Goal: Task Accomplishment & Management: Manage account settings

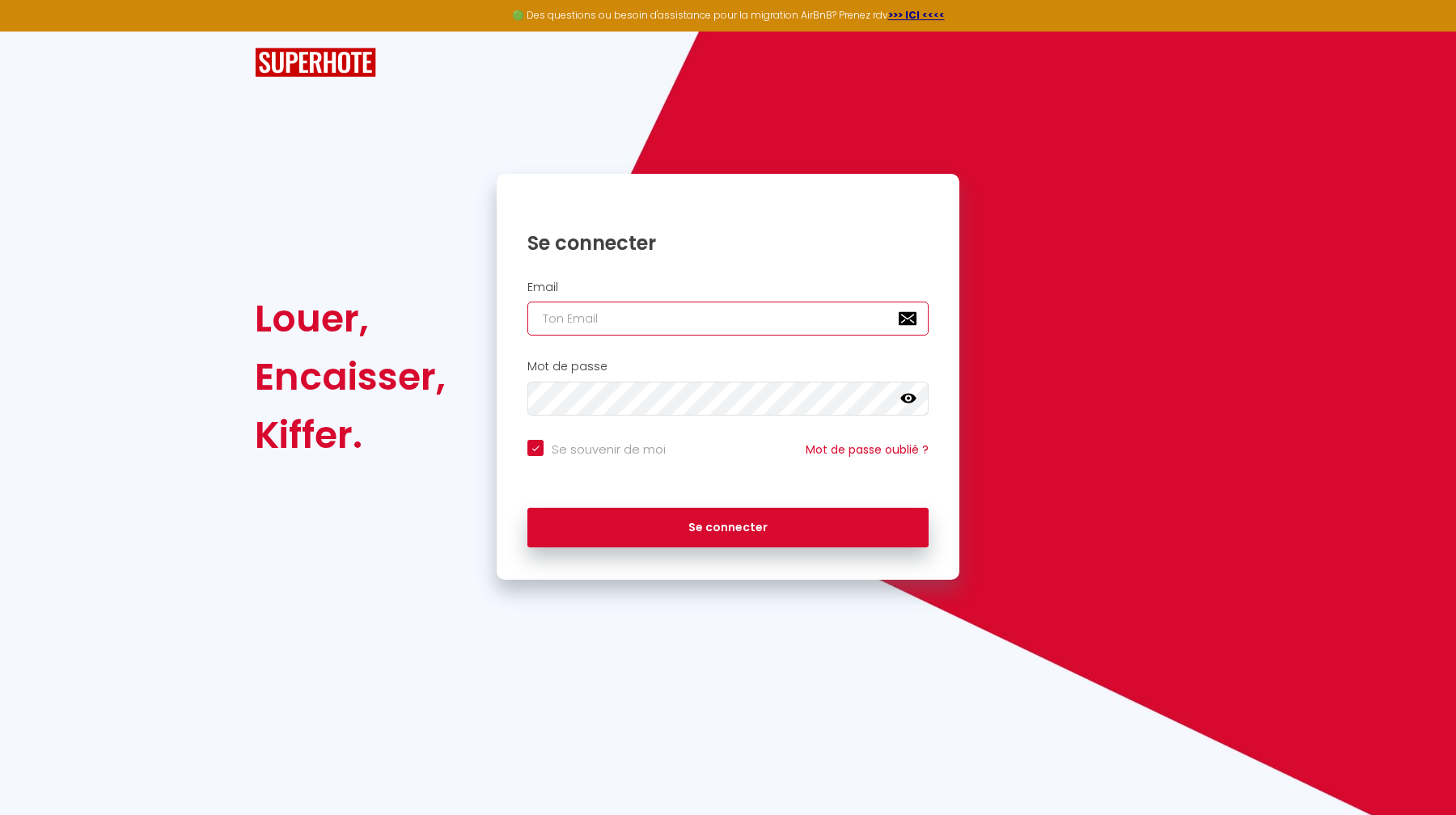
click at [649, 320] on input "email" at bounding box center [728, 319] width 401 height 34
type input "[PERSON_NAME][EMAIL_ADDRESS][DOMAIN_NAME]"
checkbox input "true"
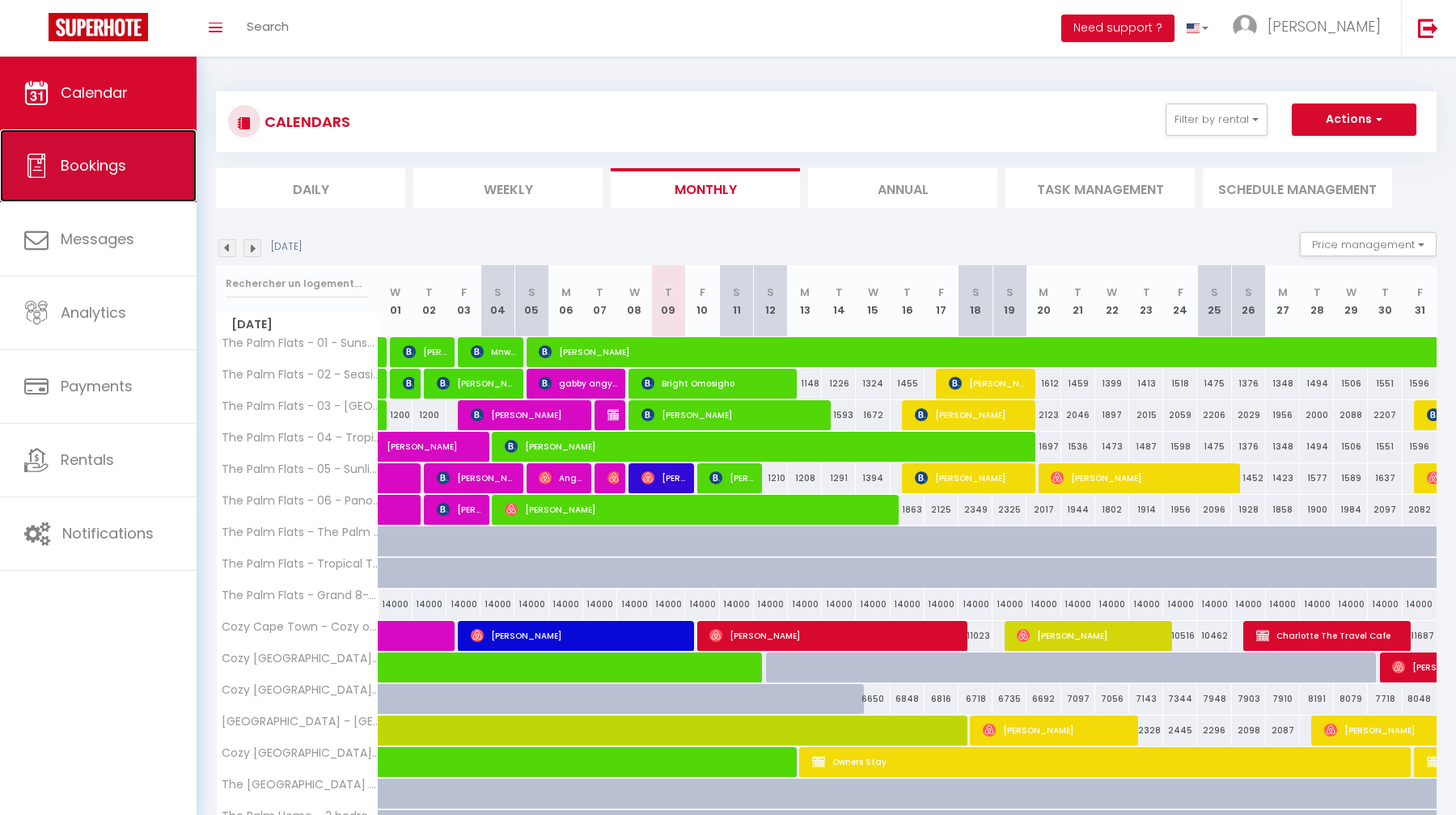
click at [128, 152] on link "Bookings" at bounding box center [98, 165] width 196 height 73
select select "not_cancelled"
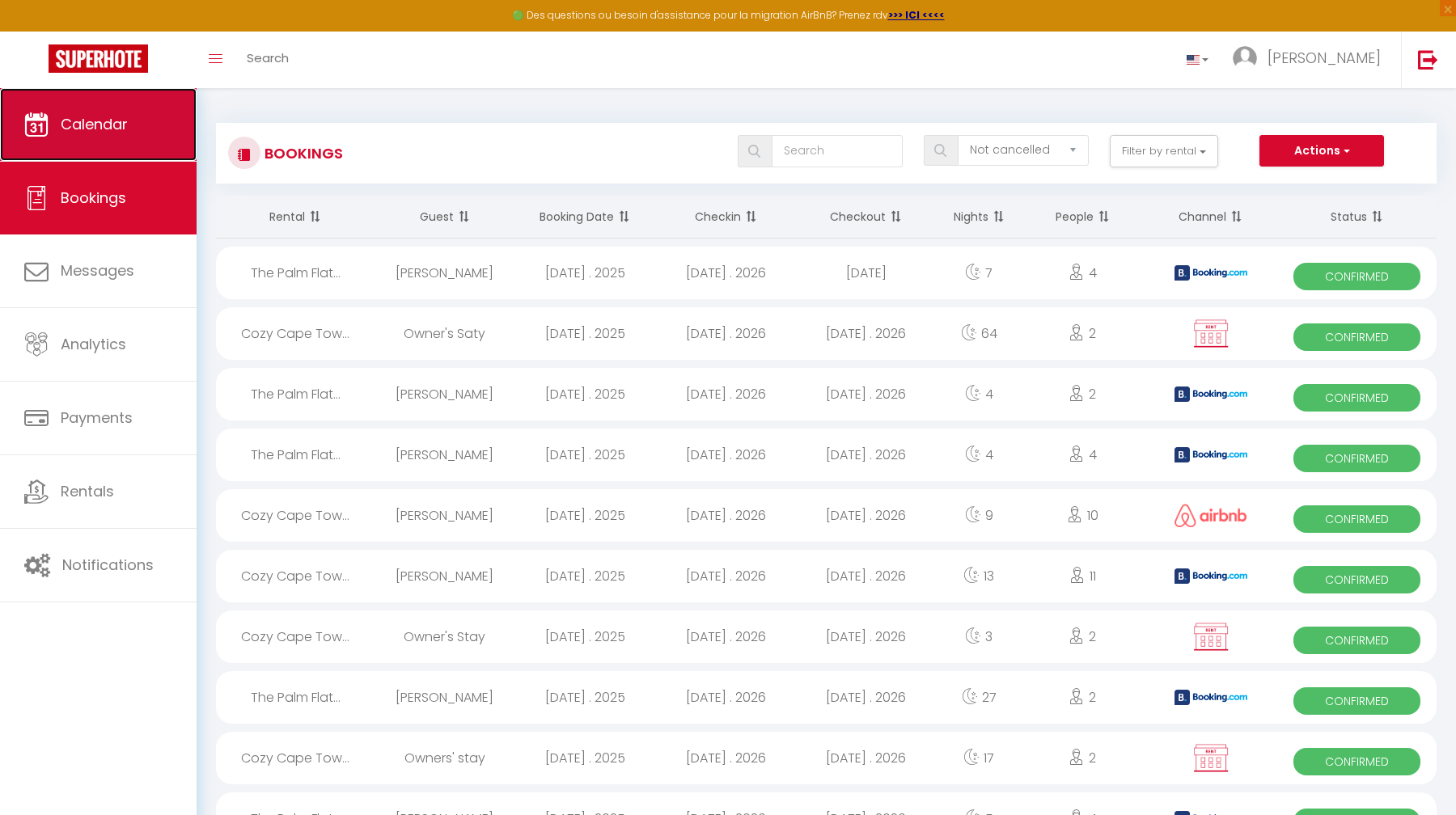
click at [92, 117] on span "Calendar" at bounding box center [94, 124] width 67 height 21
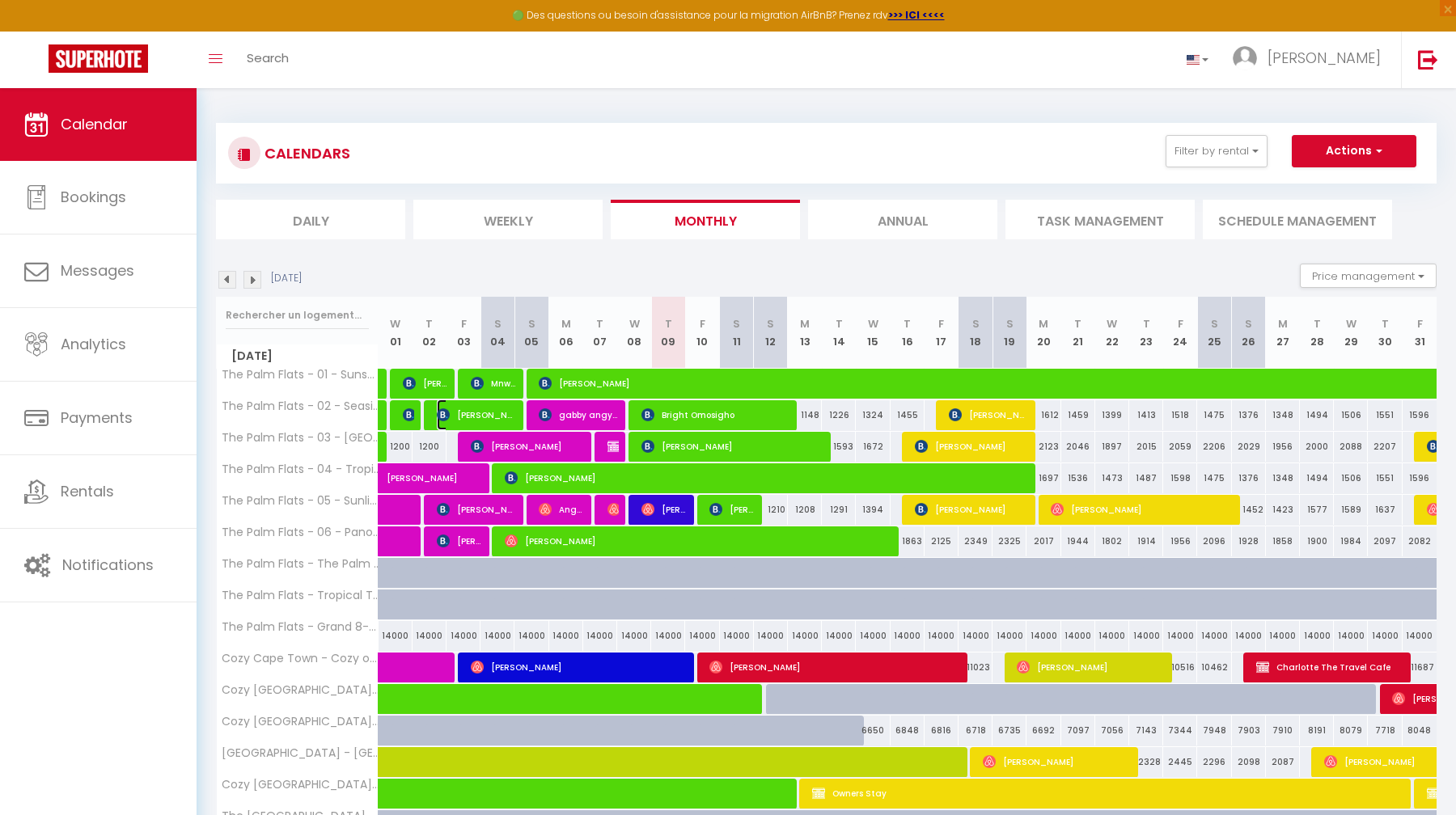
click at [484, 421] on span "[PERSON_NAME]" at bounding box center [476, 414] width 79 height 31
select select "OK"
select select "KO"
select select "0"
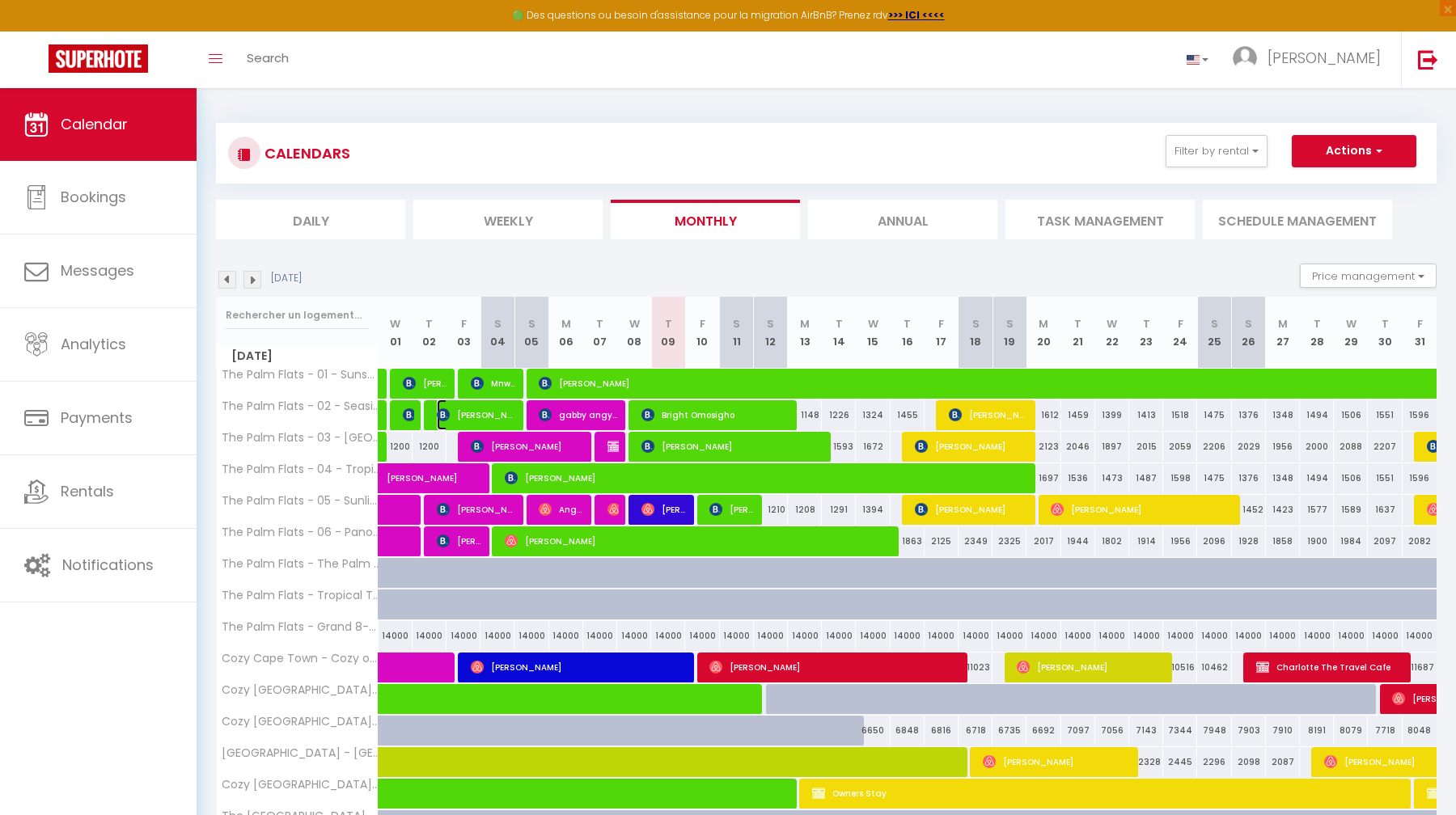
select select "1"
select select
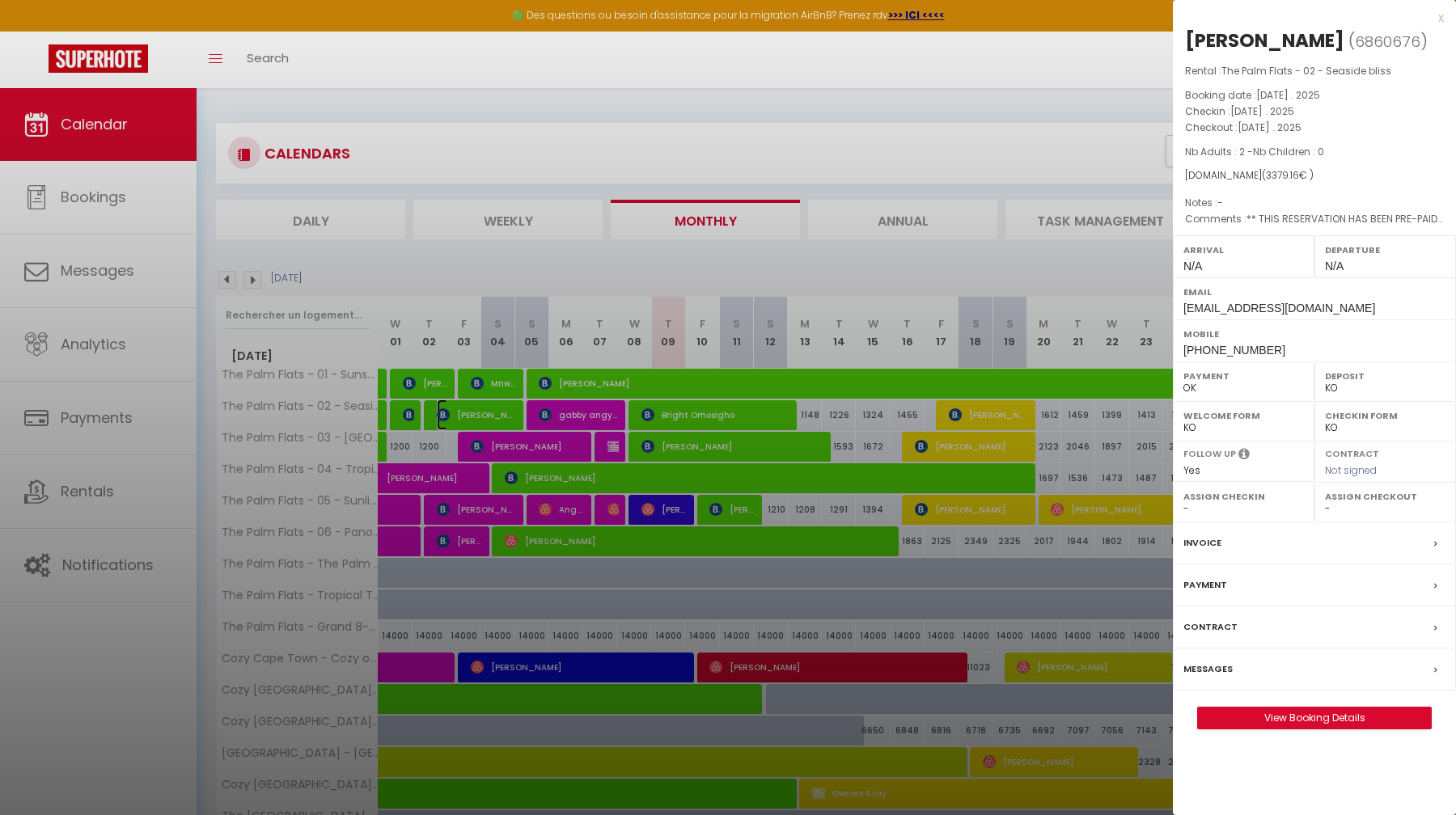
select select "16848"
select select "17391"
click at [1290, 722] on link "View Booking Details" at bounding box center [1314, 718] width 233 height 21
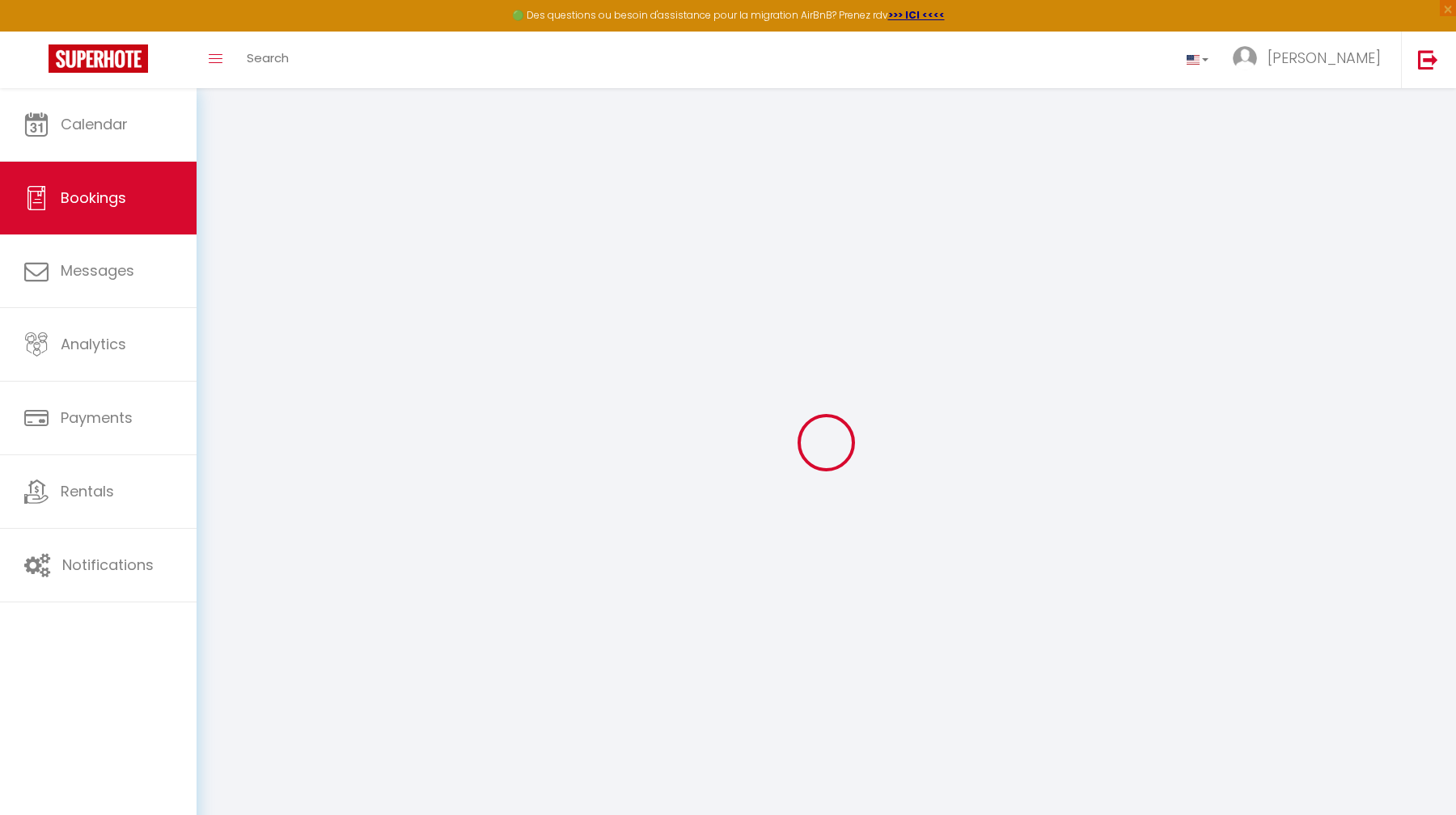
select select "cleaning"
select select
checkbox input "false"
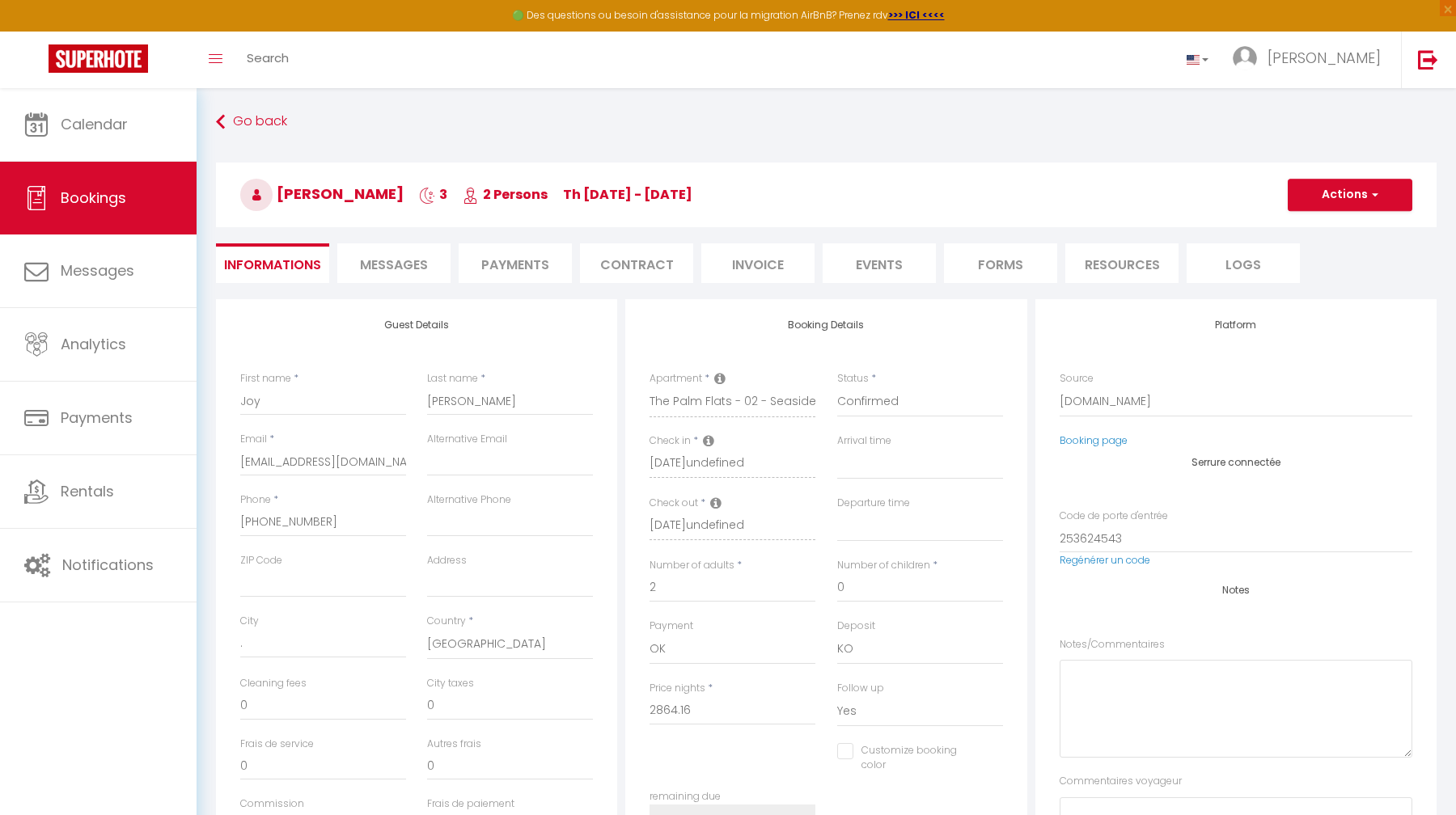
select select
checkbox input "false"
type voyageur1 "** THIS RESERVATION HAS BEEN PRE-PAID ** BOOKING NOTE : Payment charge is ZAR 7…"
type input "515"
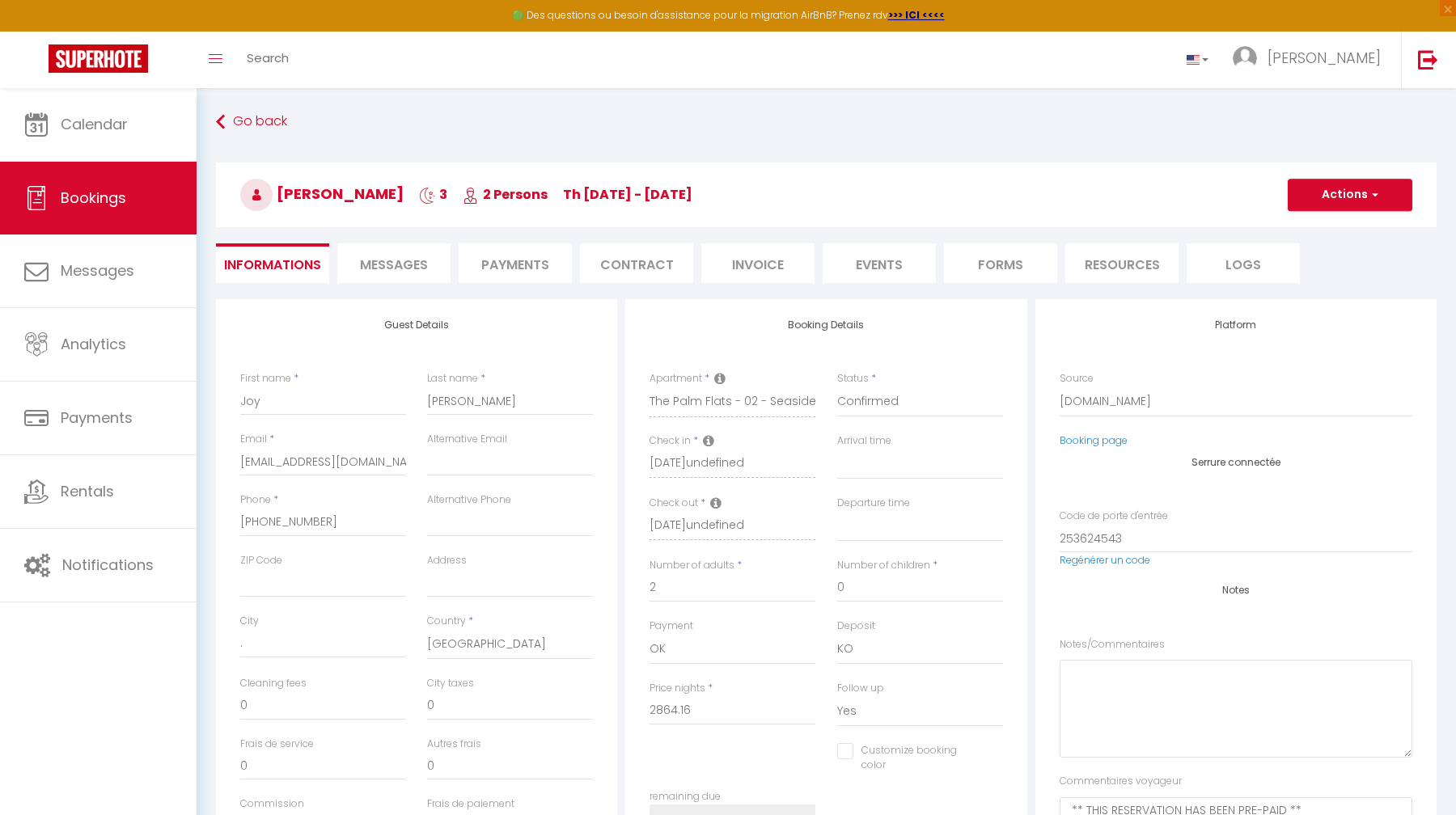
select select
checkbox input "false"
select select
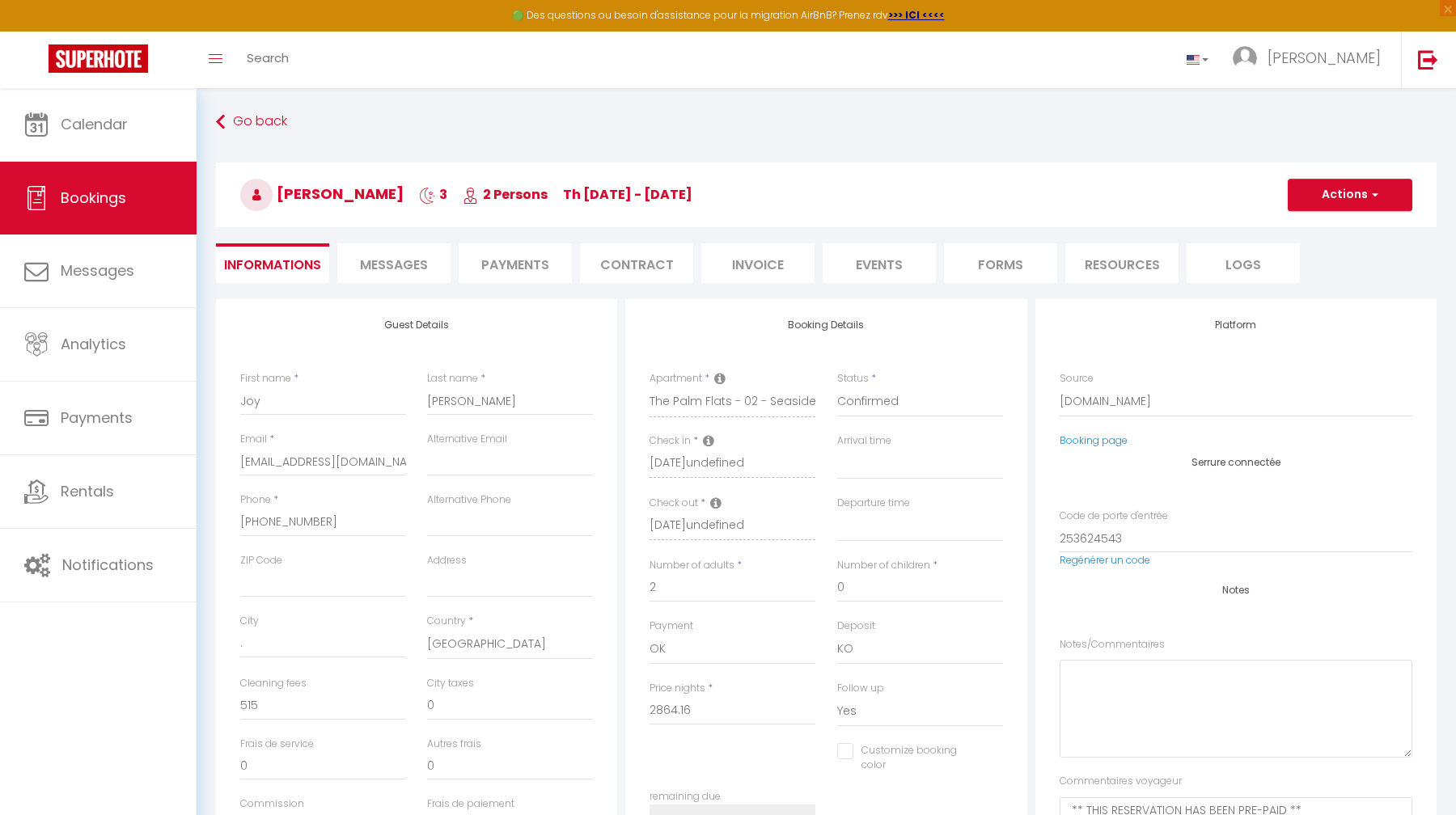
click at [761, 275] on li "Invoice" at bounding box center [757, 263] width 113 height 39
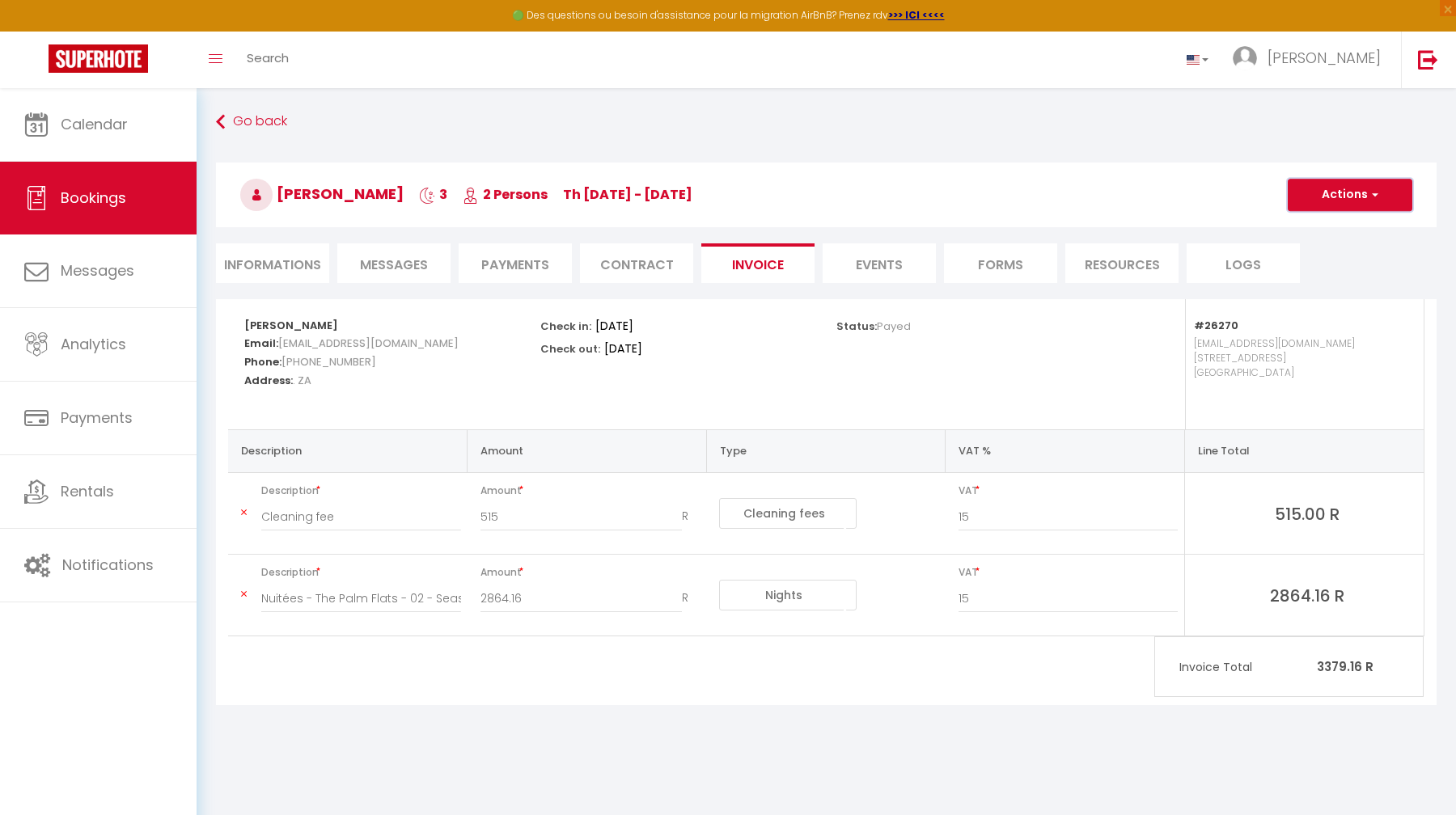
click at [1364, 194] on button "Actions" at bounding box center [1349, 194] width 124 height 33
click at [1261, 193] on h3 "[PERSON_NAME] 3 2 Persons Th [DATE] - [DATE]" at bounding box center [826, 194] width 1220 height 64
click at [1355, 199] on button "Actions" at bounding box center [1349, 194] width 124 height 33
click at [1341, 273] on link "Send Invoice" at bounding box center [1333, 272] width 128 height 21
type input "[EMAIL_ADDRESS][DOMAIN_NAME]"
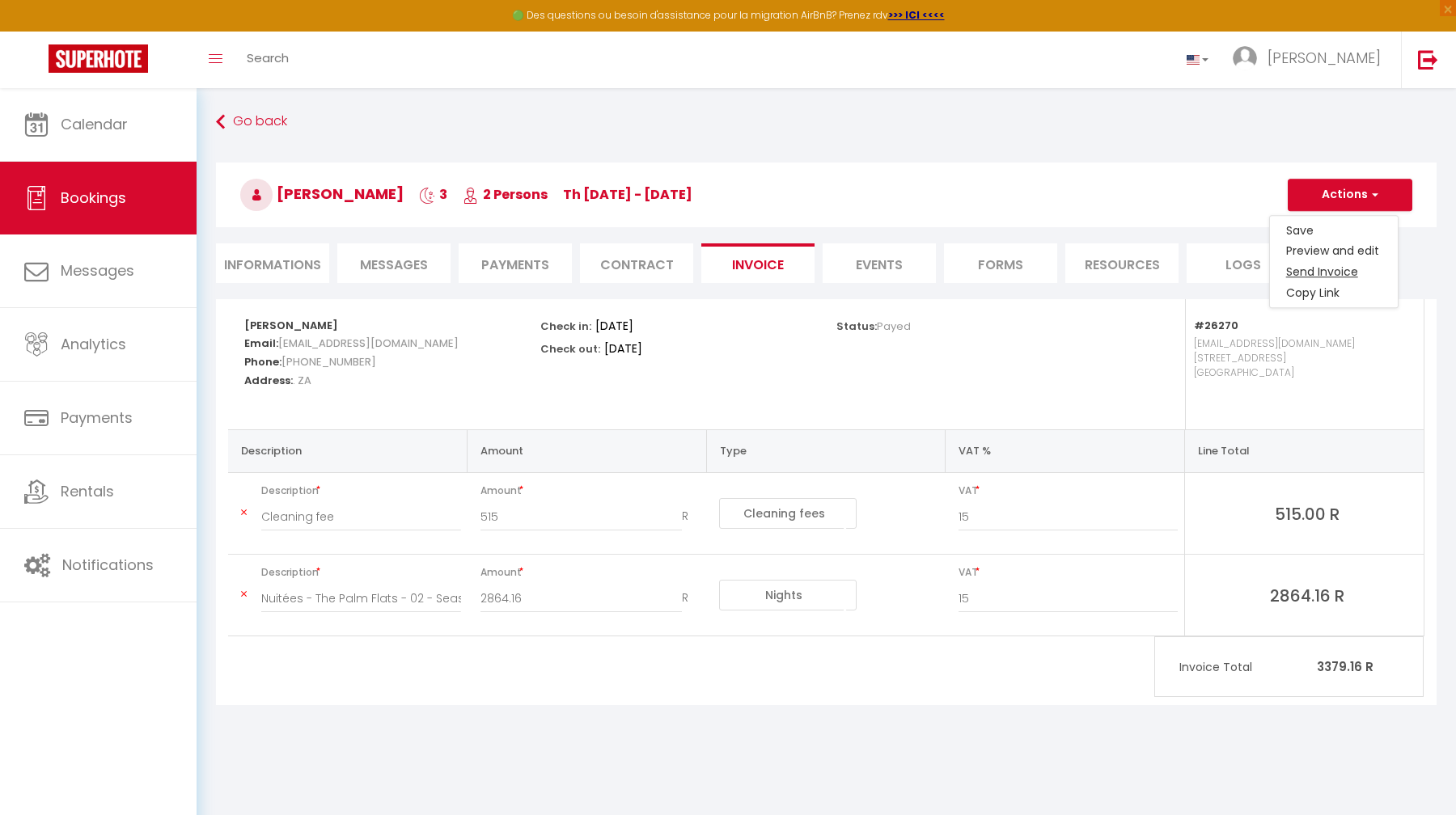
type input "Your invoice 6860676 - The Palm Flats - 02 - Seaside bliss"
type textarea "Hi, Here is the link to download your invoice: [URL][DOMAIN_NAME] Reservation d…"
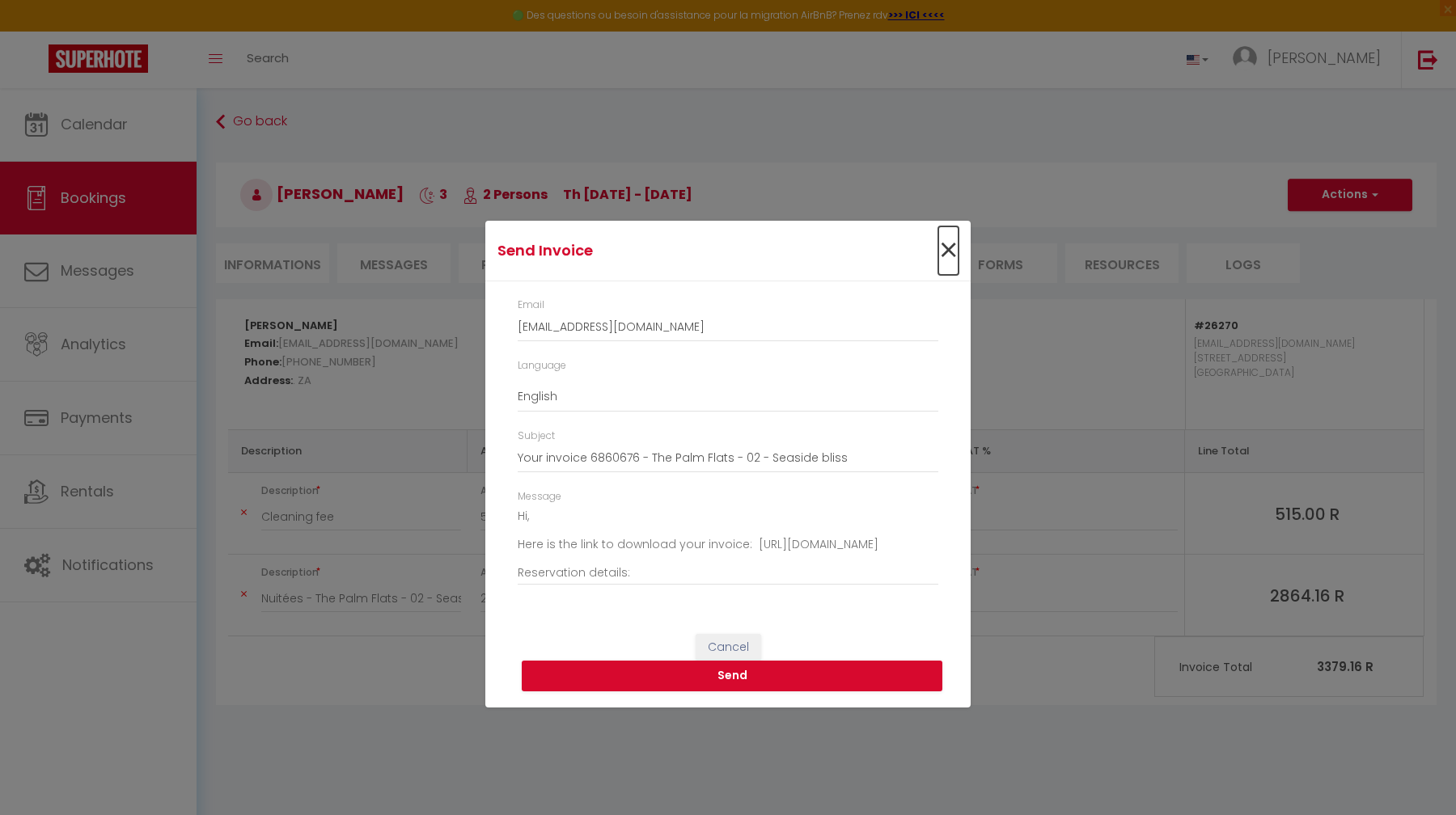
click at [947, 250] on span "×" at bounding box center [948, 250] width 21 height 49
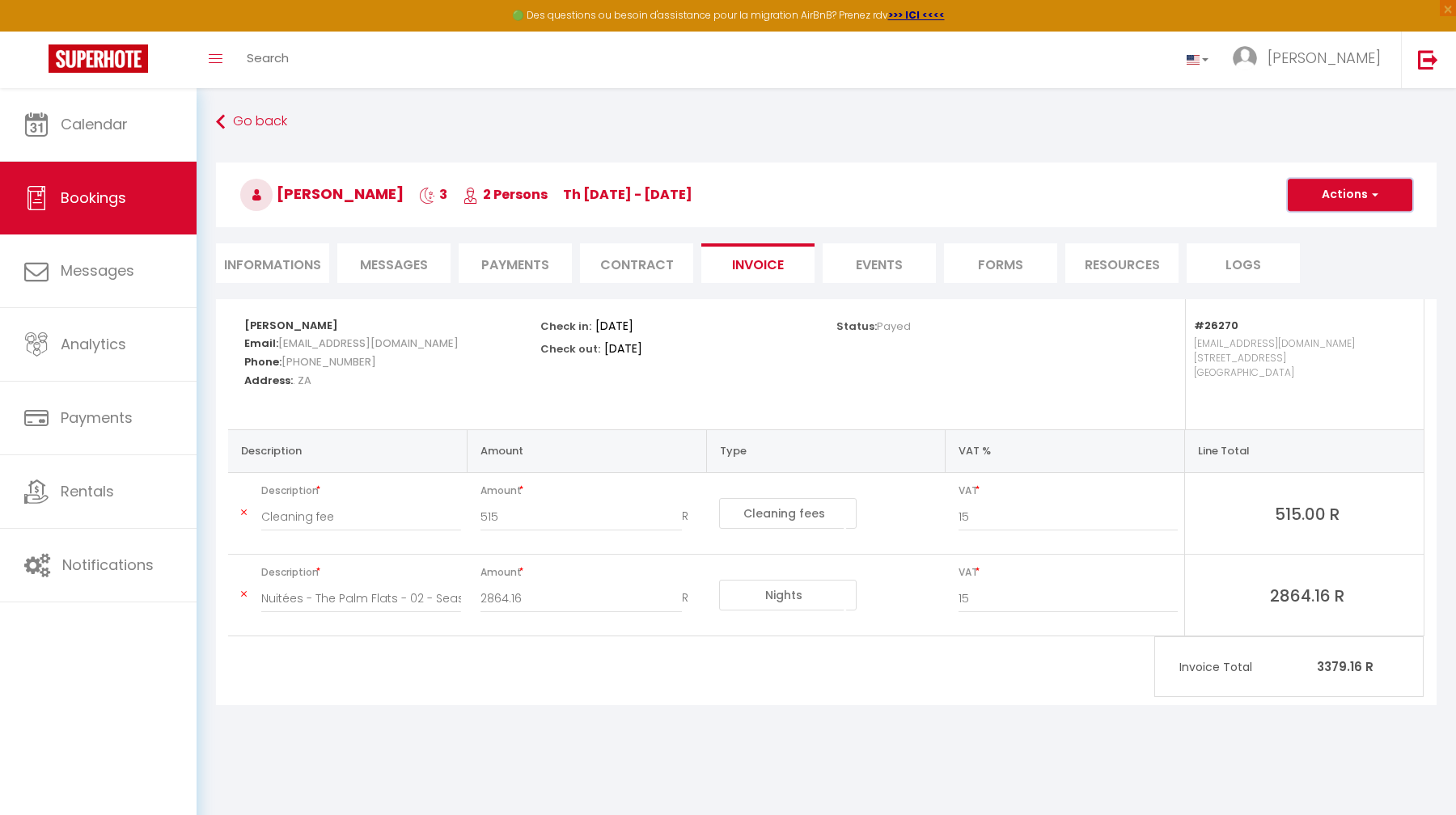
click at [1354, 195] on button "Actions" at bounding box center [1349, 194] width 124 height 33
click at [1336, 288] on link "Copy Link" at bounding box center [1333, 293] width 128 height 21
click at [268, 259] on li "Informations" at bounding box center [272, 263] width 113 height 39
select select
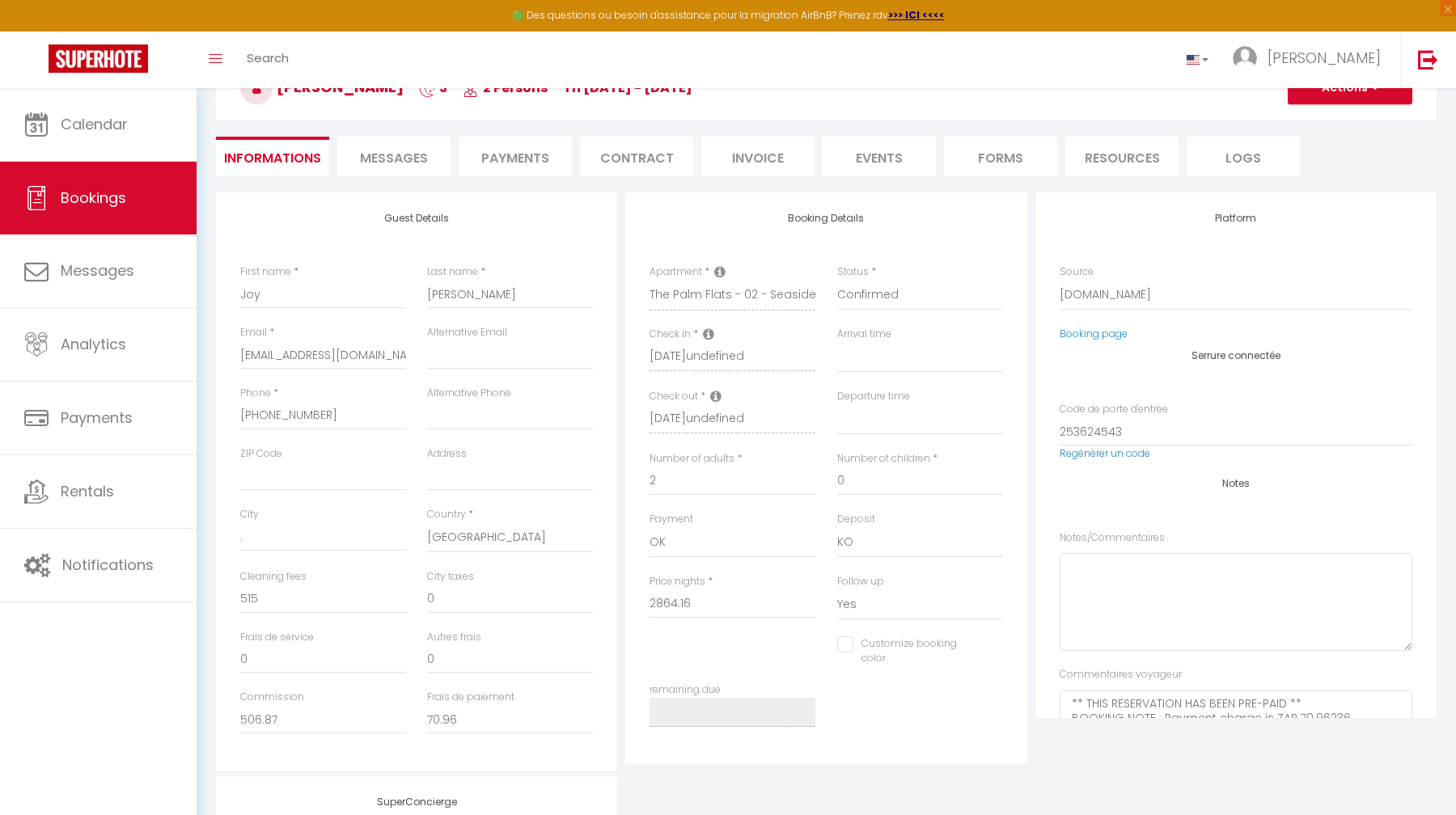
scroll to position [105, 0]
click at [511, 160] on li "Payments" at bounding box center [514, 158] width 113 height 39
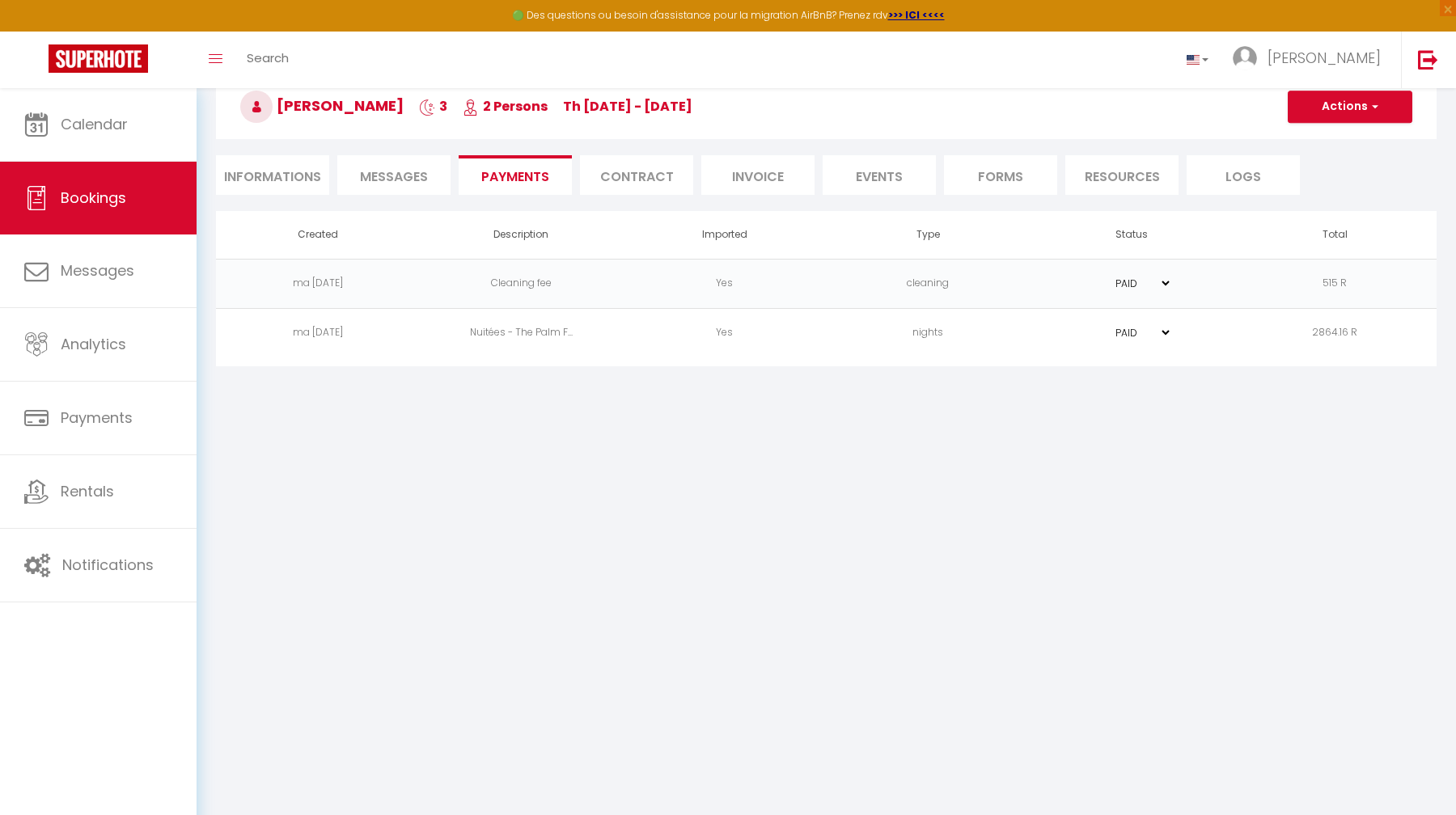
click at [636, 181] on li "Contract" at bounding box center [636, 175] width 113 height 39
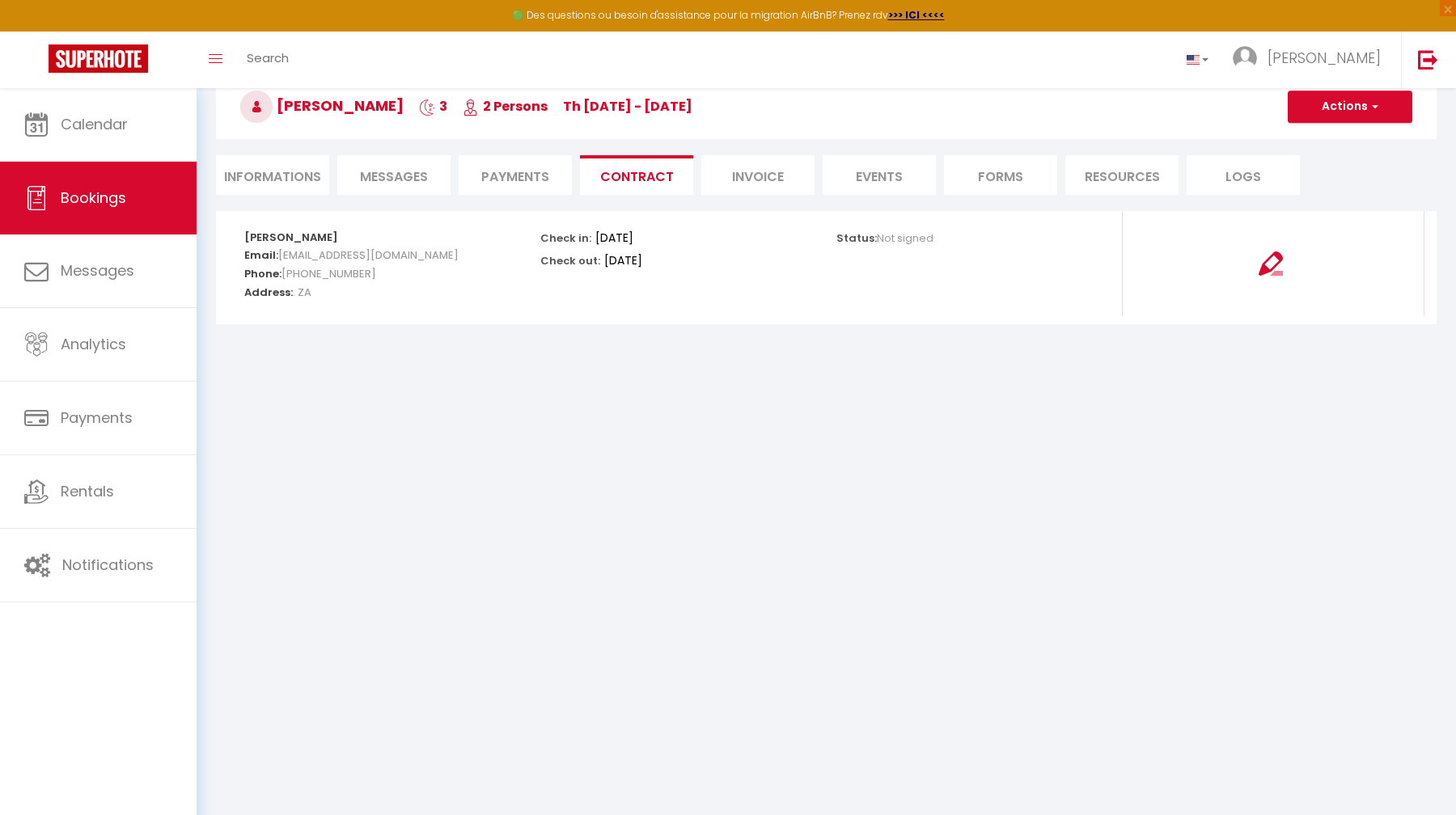
click at [750, 180] on li "Invoice" at bounding box center [757, 175] width 113 height 39
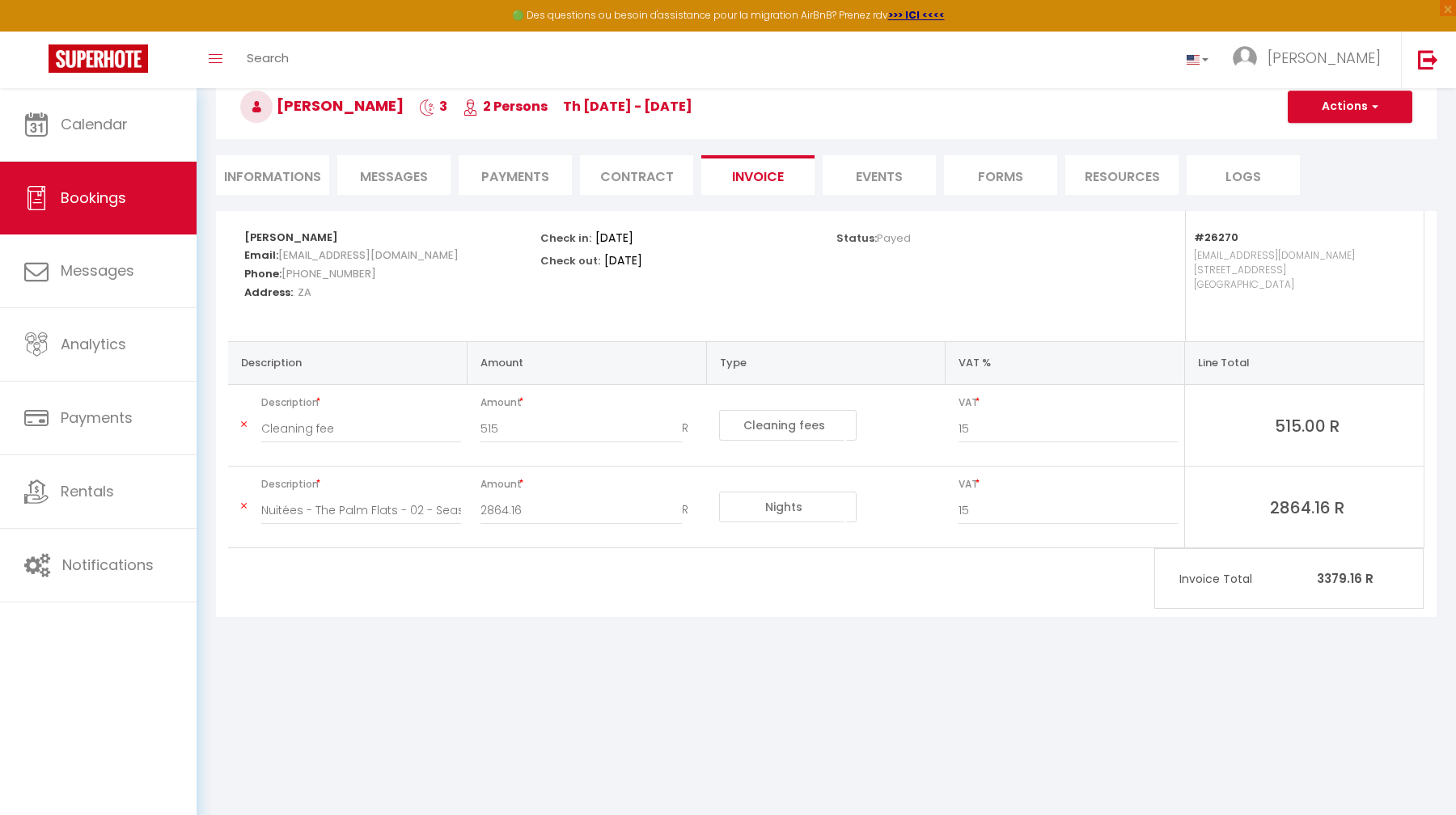
click at [887, 172] on li "Events" at bounding box center [878, 175] width 113 height 39
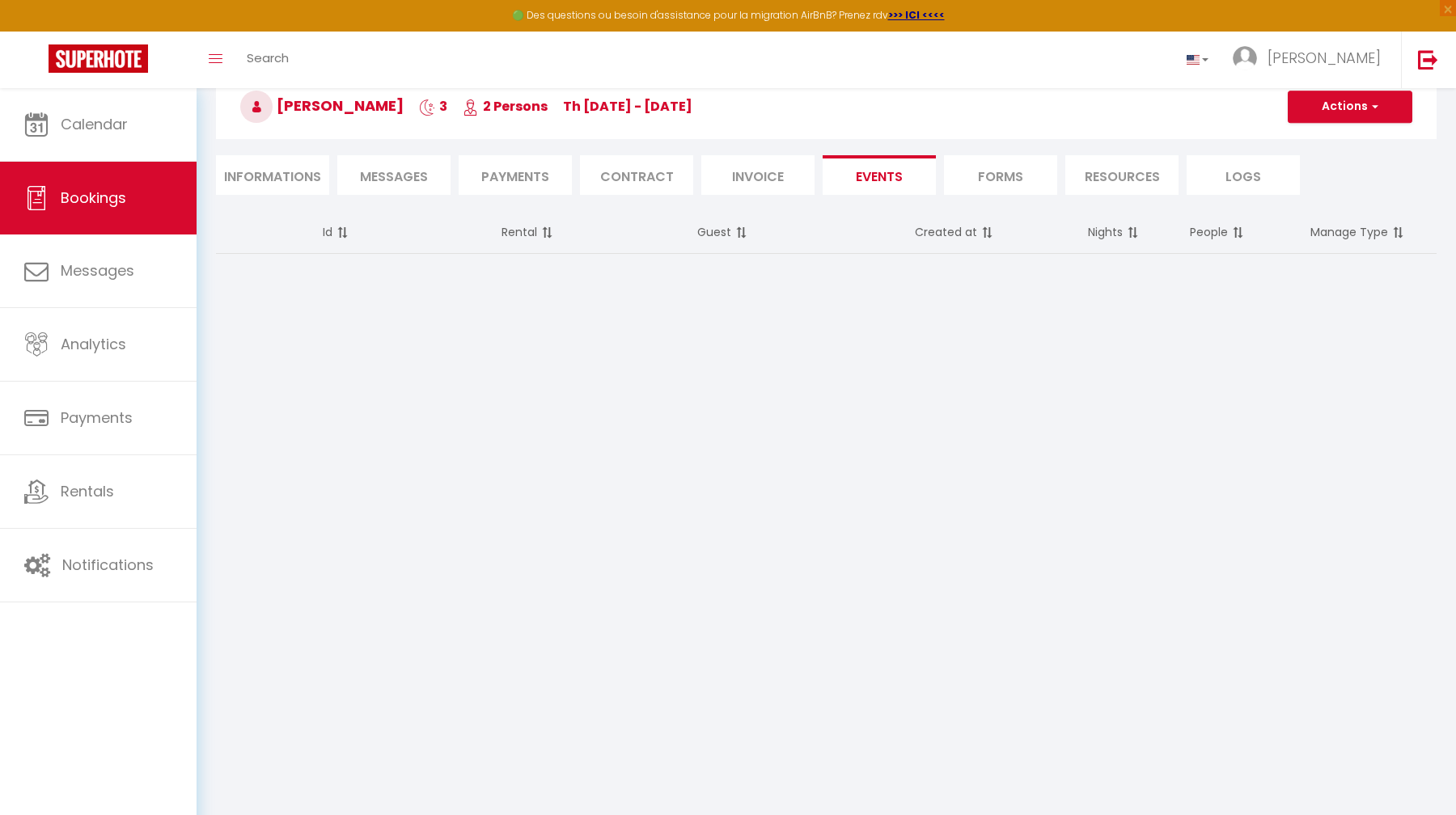
click at [1013, 177] on li "Forms" at bounding box center [1000, 175] width 113 height 39
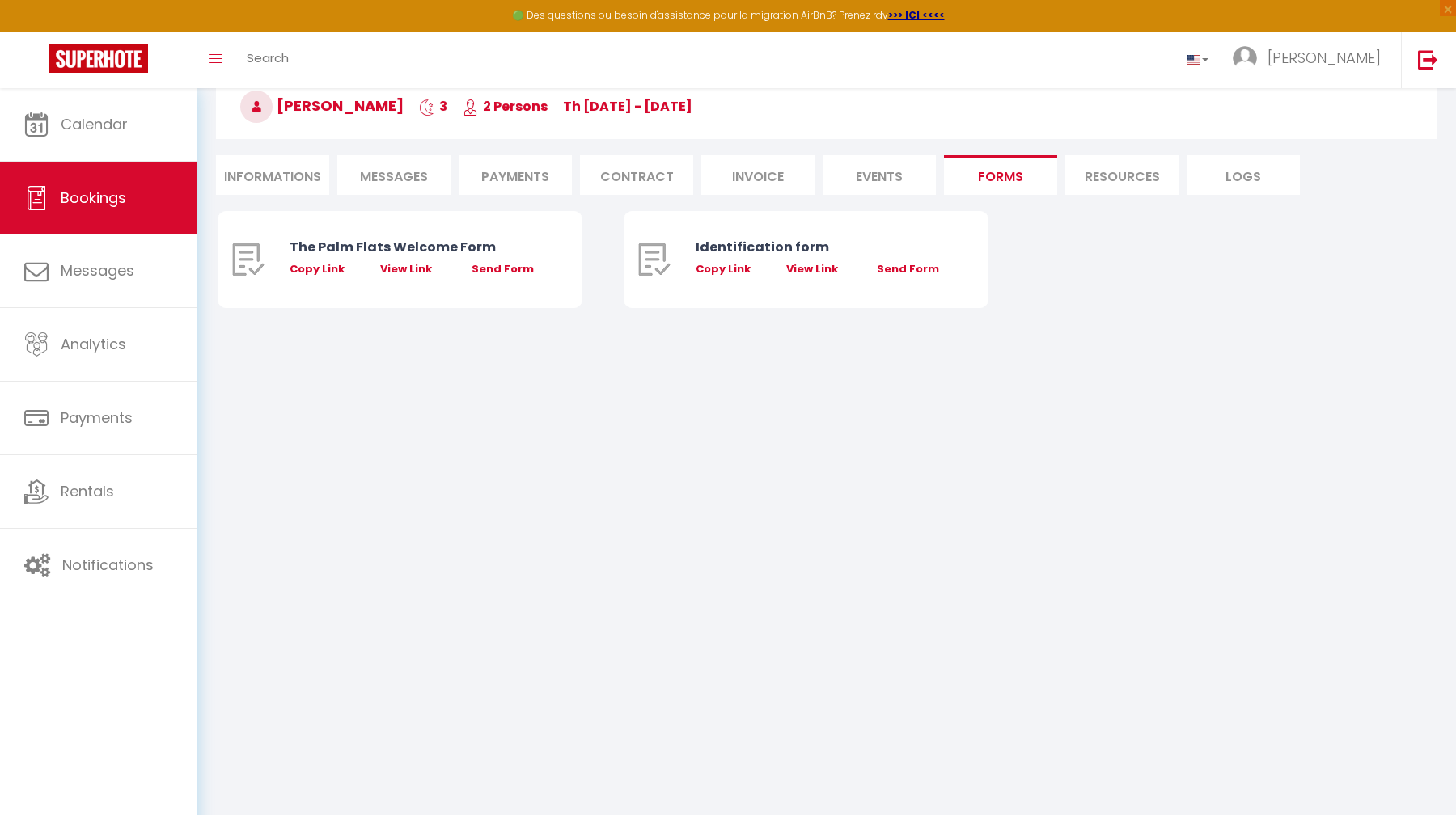
click at [1131, 176] on li "Resources" at bounding box center [1121, 175] width 113 height 39
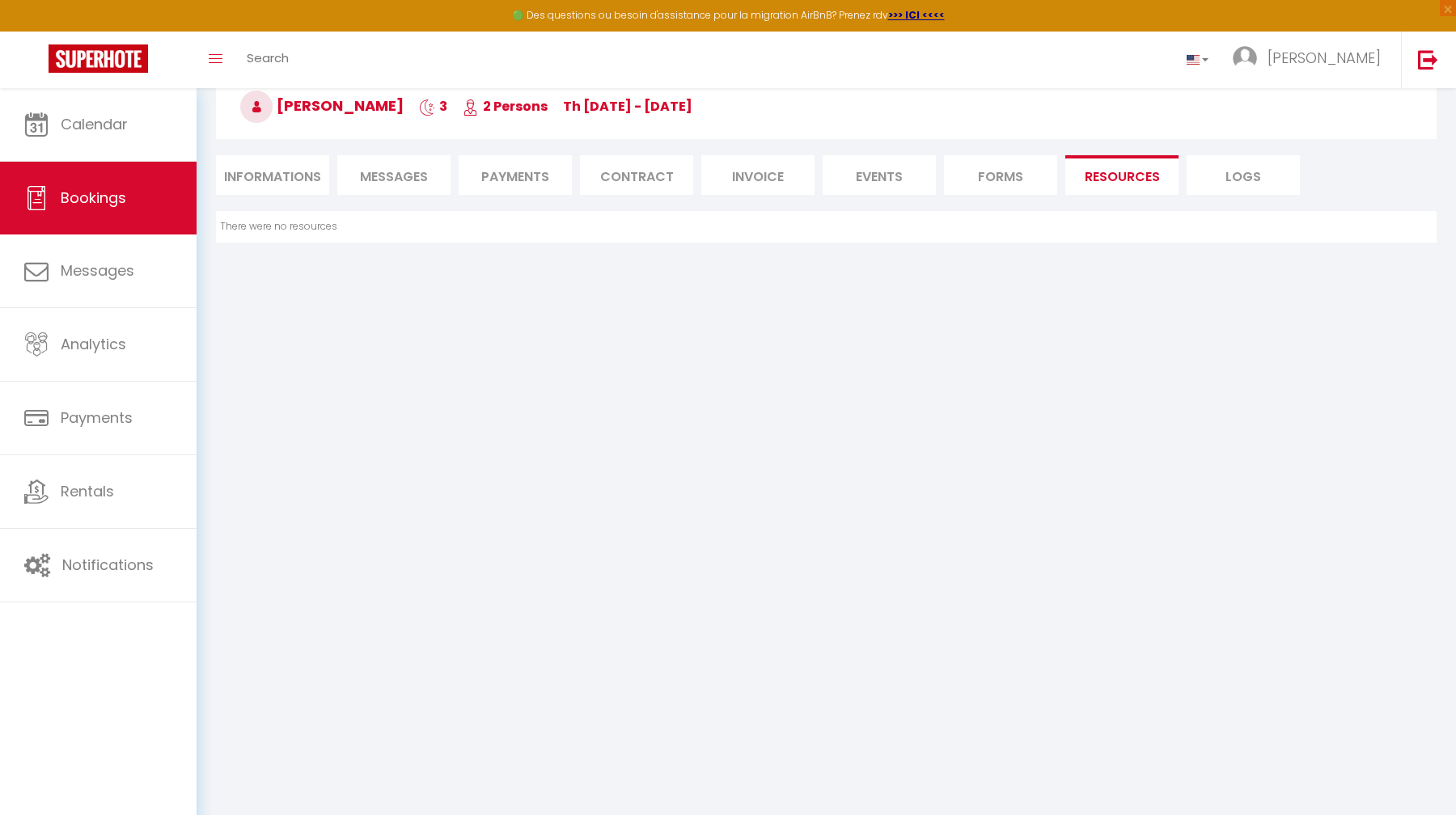
click at [1247, 168] on li "Logs" at bounding box center [1243, 175] width 113 height 39
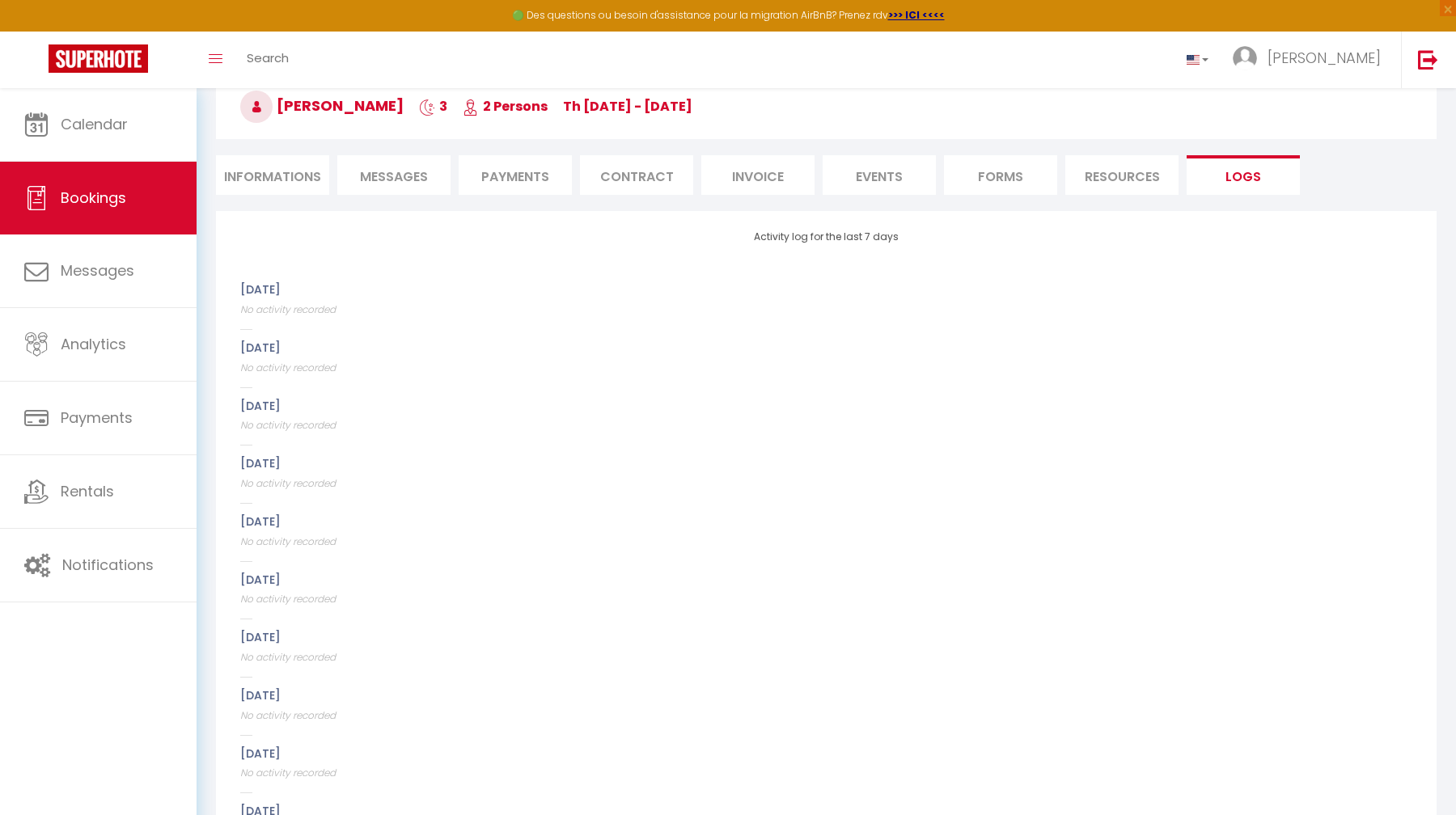
scroll to position [105, 0]
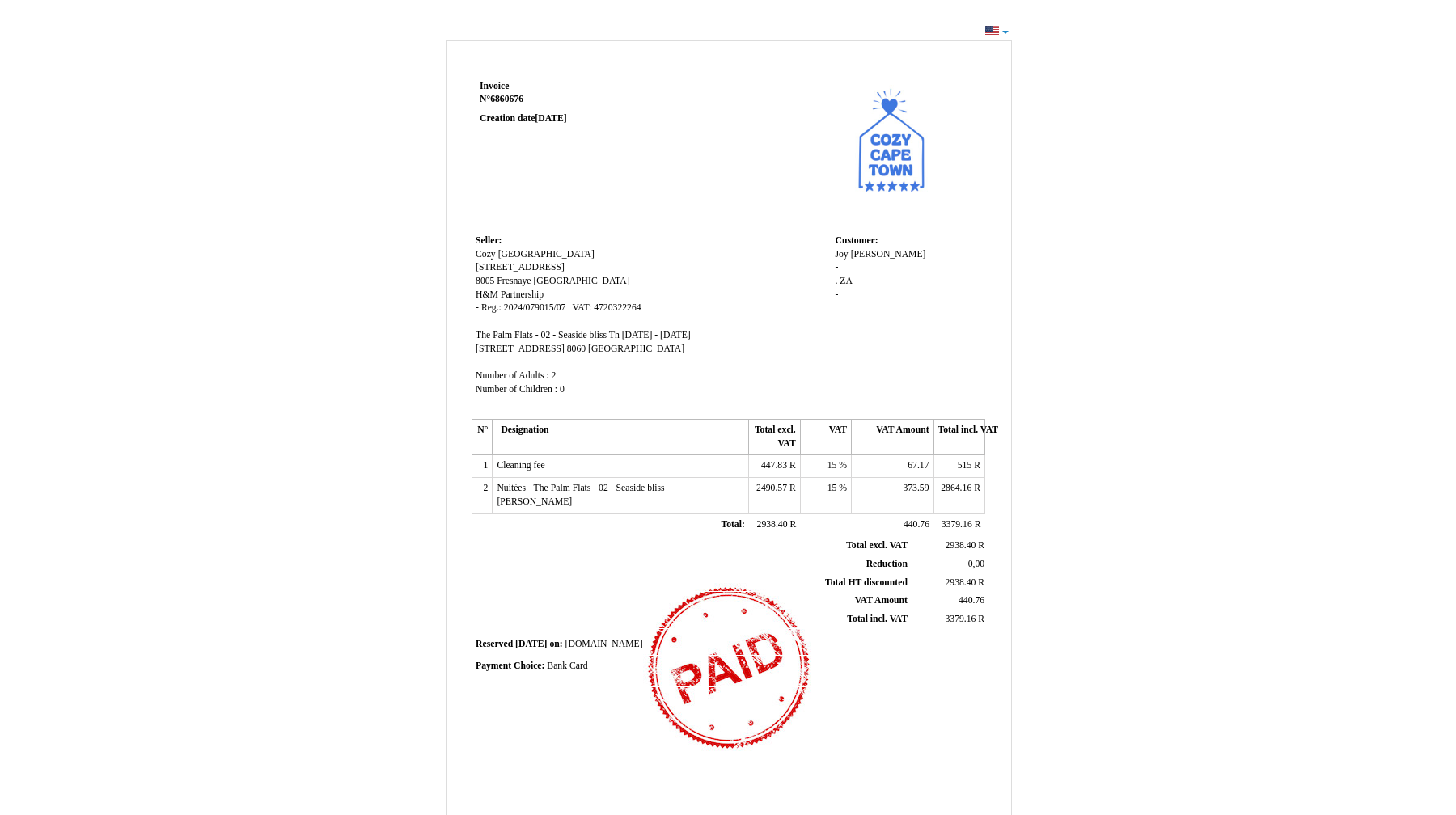
scroll to position [14, 0]
